Goal: Download file/media

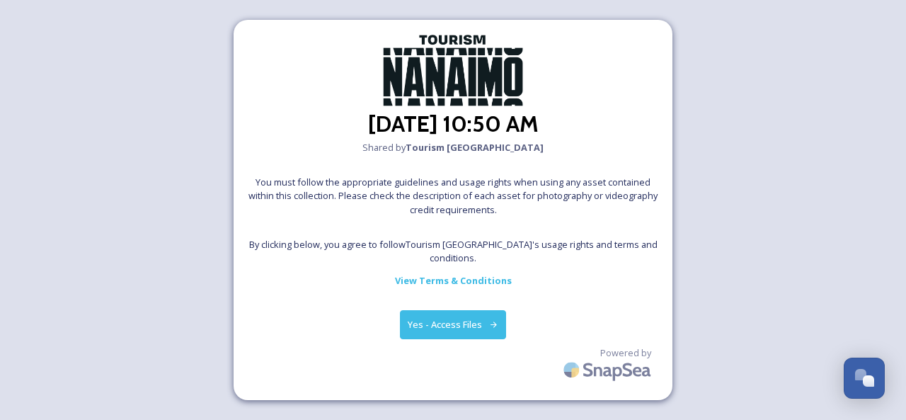
click at [438, 315] on button "Yes - Access Files" at bounding box center [453, 324] width 106 height 29
click at [430, 315] on button "Yes - Access Files" at bounding box center [453, 324] width 106 height 29
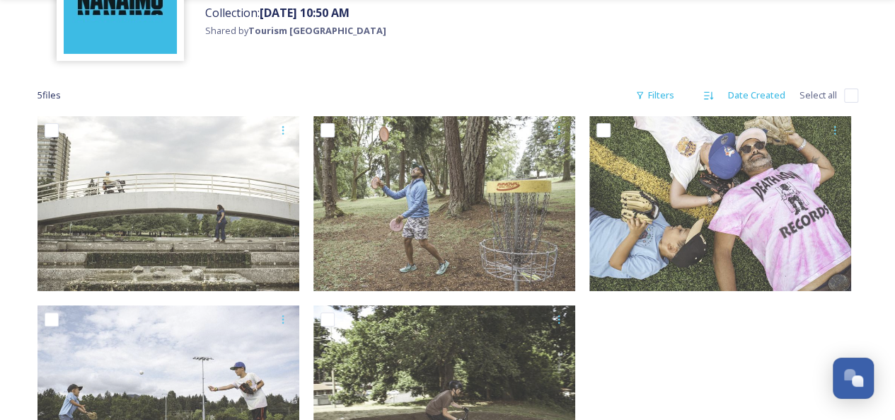
scroll to position [131, 0]
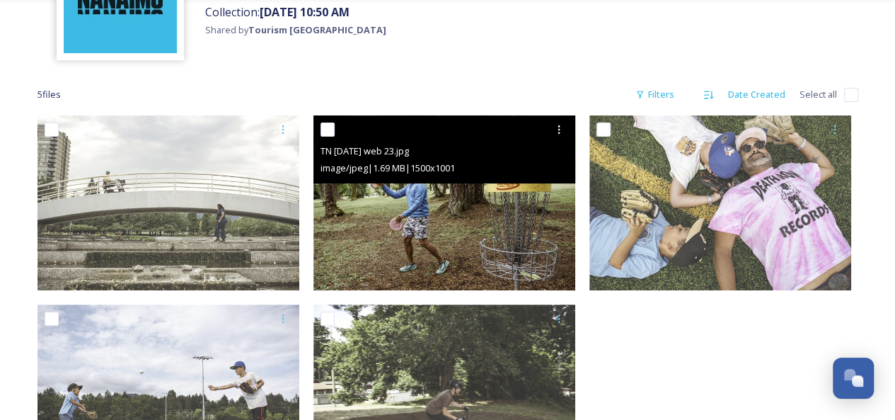
click at [473, 187] on img at bounding box center [444, 202] width 262 height 175
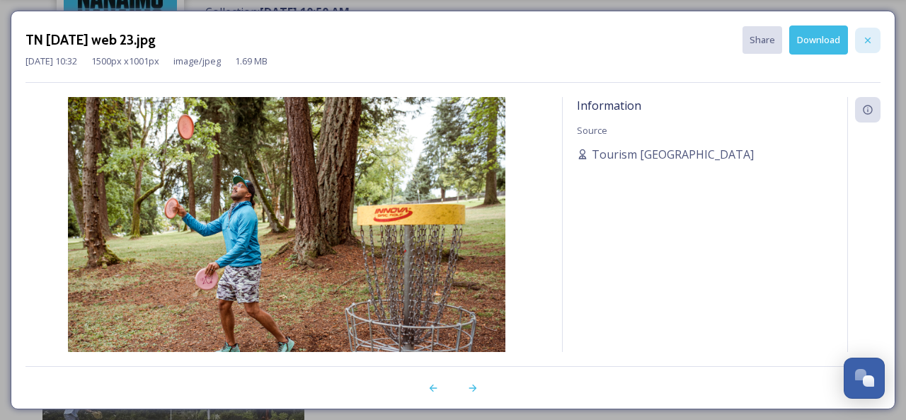
click at [865, 40] on icon at bounding box center [867, 40] width 11 height 11
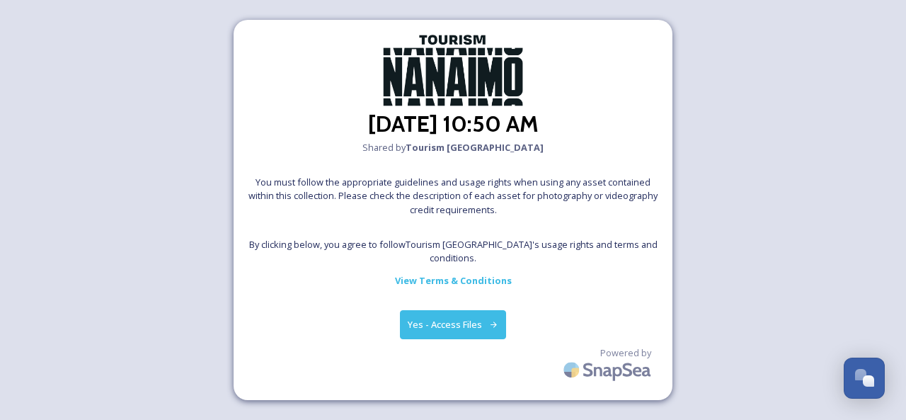
click at [433, 316] on button "Yes - Access Files" at bounding box center [453, 324] width 106 height 29
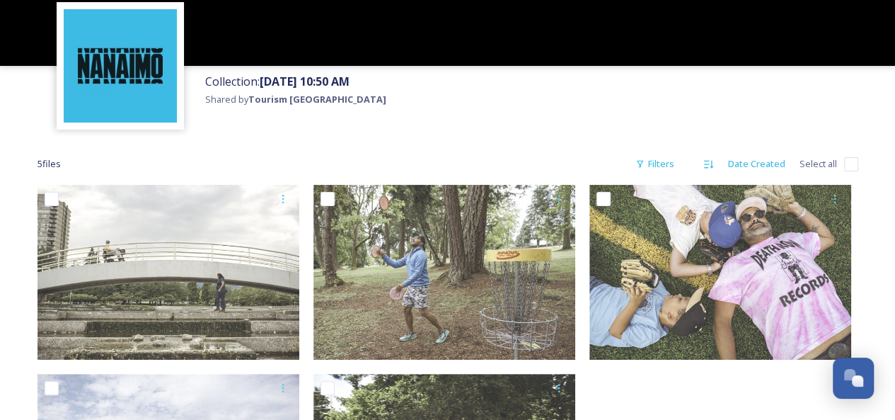
scroll to position [61, 0]
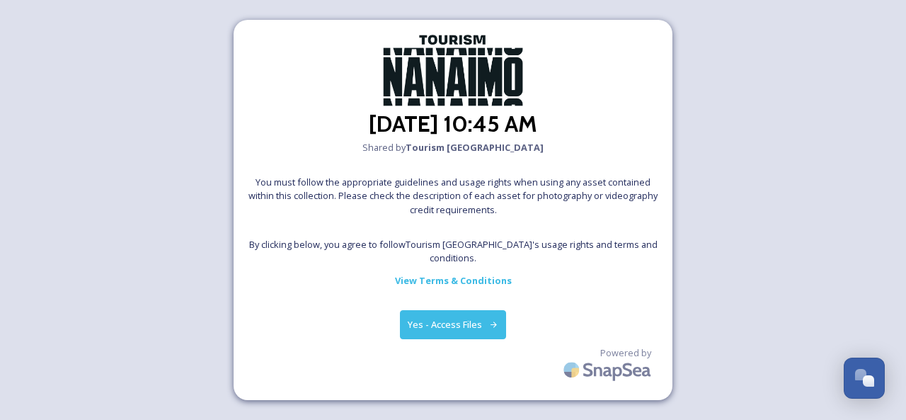
click at [443, 320] on button "Yes - Access Files" at bounding box center [453, 324] width 106 height 29
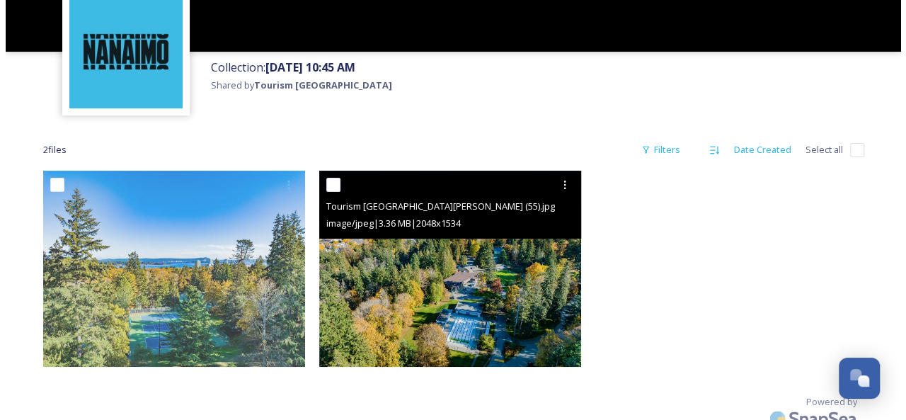
scroll to position [105, 0]
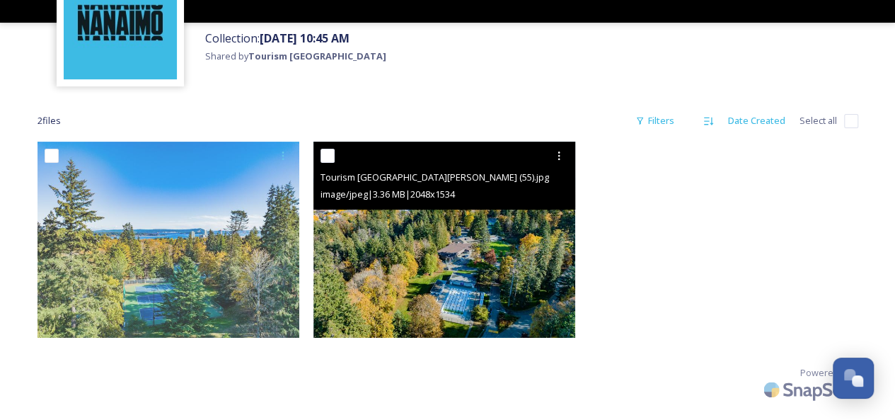
click at [509, 238] on img at bounding box center [444, 239] width 262 height 196
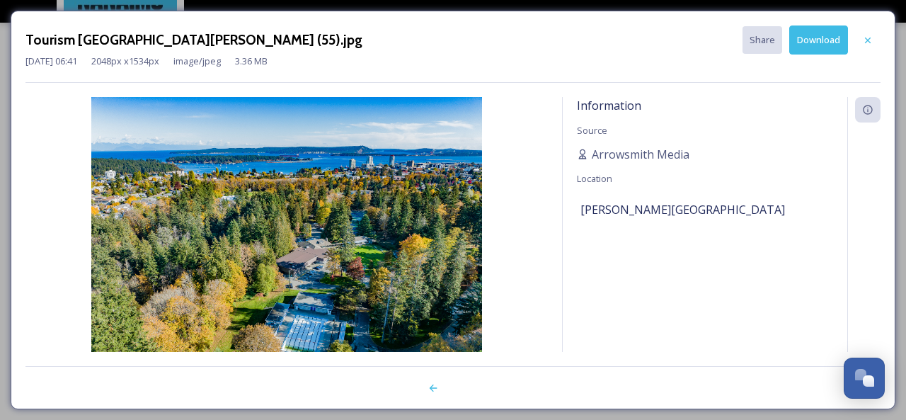
drag, startPoint x: 869, startPoint y: 41, endPoint x: 799, endPoint y: 52, distance: 71.6
click at [869, 40] on icon at bounding box center [868, 40] width 6 height 6
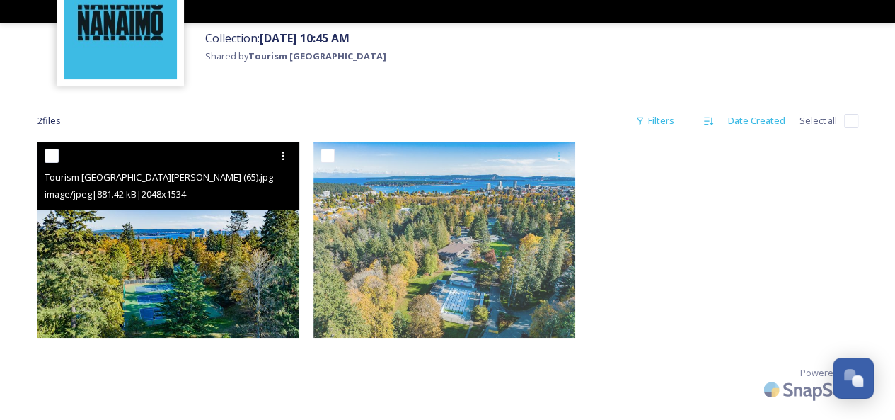
click at [173, 209] on div "Tourism Nanaimo Sports Bowen Park Complex (65).jpg image/jpeg | 881.42 kB | 204…" at bounding box center [168, 175] width 262 height 68
click at [223, 261] on img at bounding box center [168, 239] width 262 height 196
